Goal: Find specific page/section: Find specific page/section

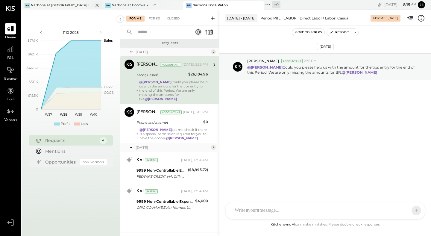
click at [52, 1] on div "Na Narbona at [GEOGRAPHIC_DATA] LLC" at bounding box center [62, 5] width 81 height 8
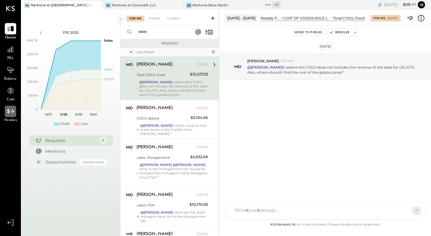
click at [7, 113] on icon at bounding box center [11, 111] width 8 height 8
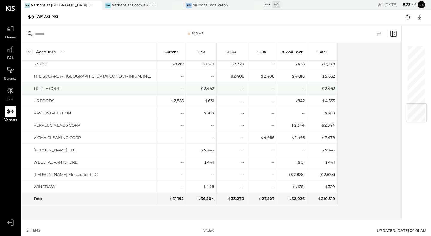
scroll to position [482, 0]
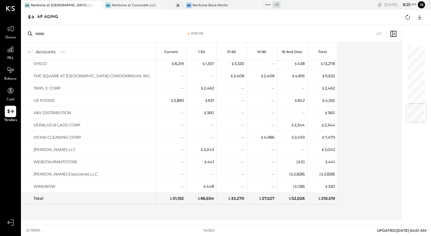
click at [144, 4] on div "Narbona at Cocowalk LLC" at bounding box center [134, 5] width 44 height 5
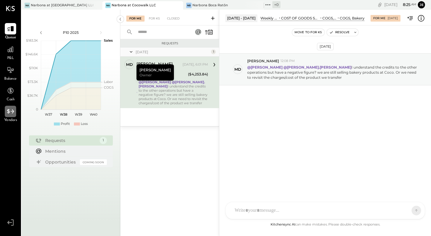
click at [13, 112] on icon at bounding box center [11, 111] width 8 height 8
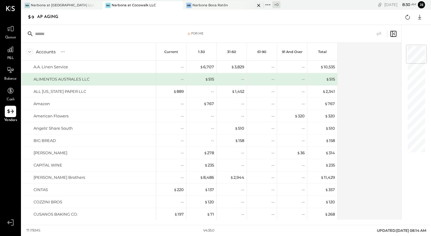
click at [208, 8] on div "[PERSON_NAME] Boca Ratōn" at bounding box center [223, 5] width 81 height 8
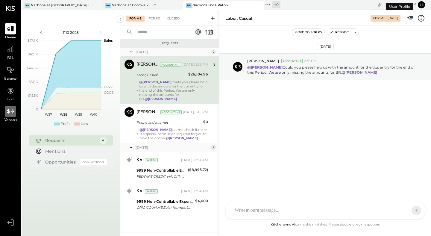
click at [11, 111] on icon at bounding box center [10, 111] width 7 height 4
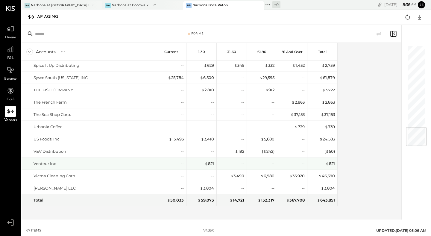
scroll to position [678, 0]
